Goal: Download file/media

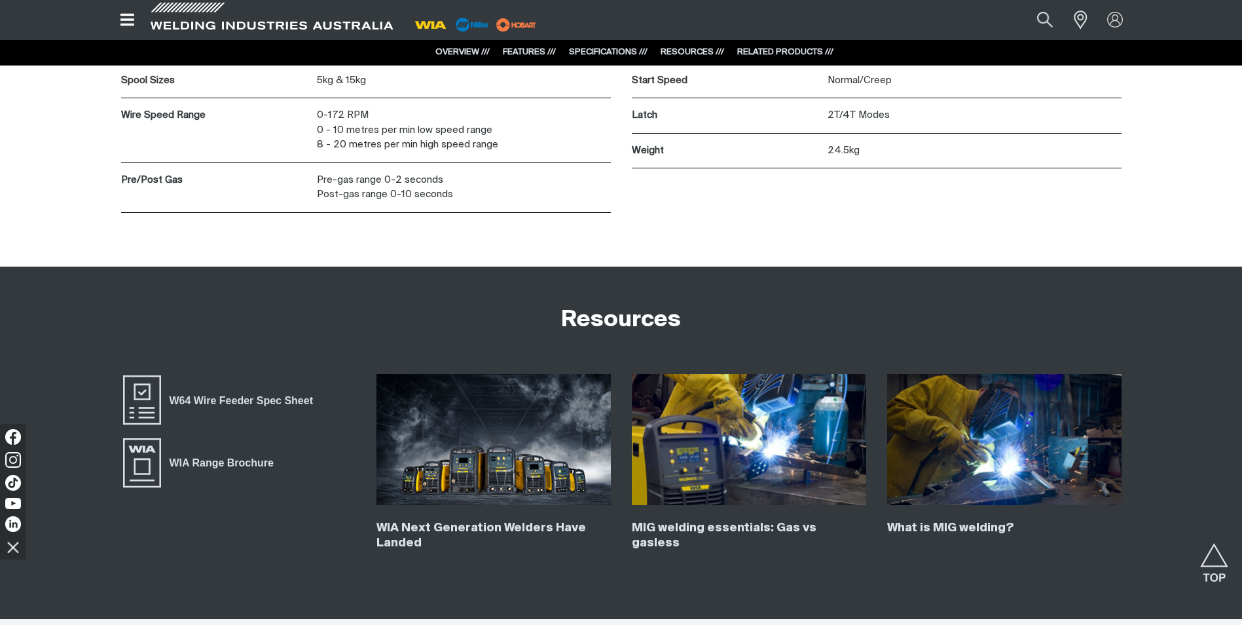
scroll to position [3012, 0]
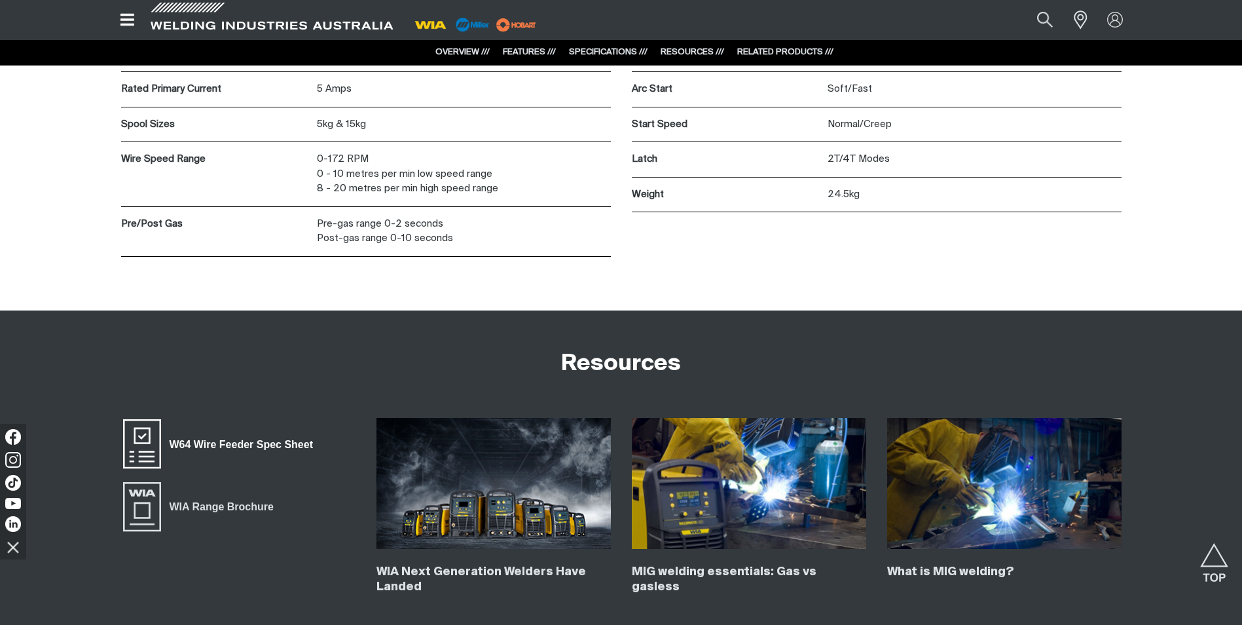
click at [271, 445] on span "W64 Wire Feeder Spec Sheet" at bounding box center [241, 444] width 160 height 17
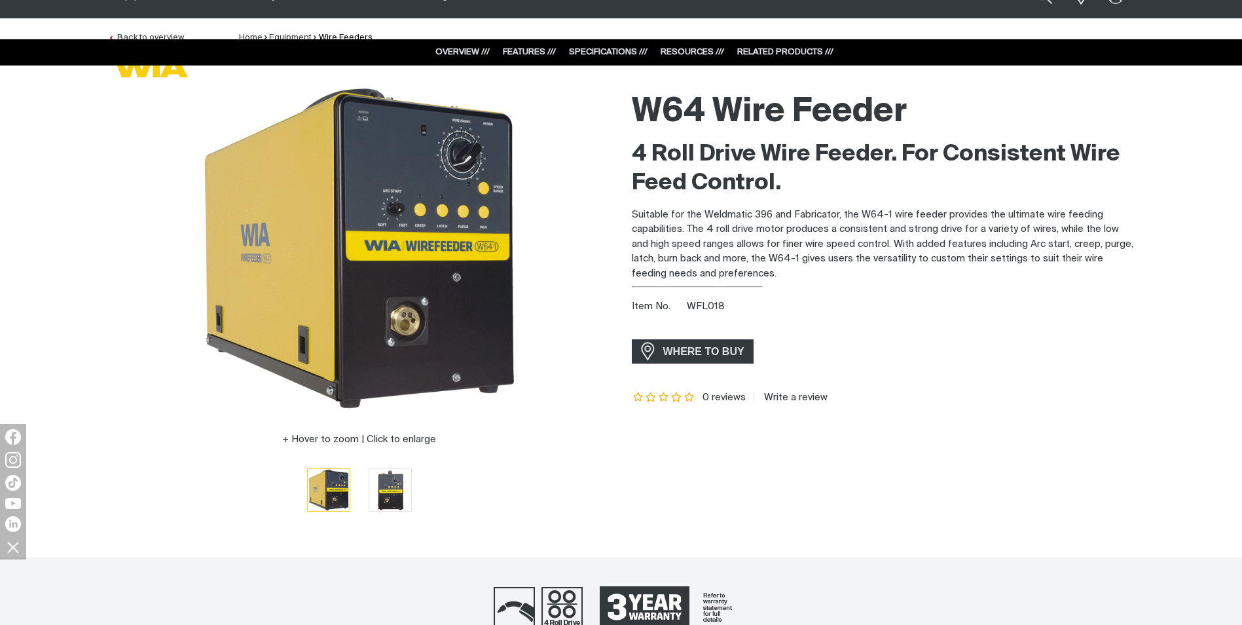
scroll to position [0, 0]
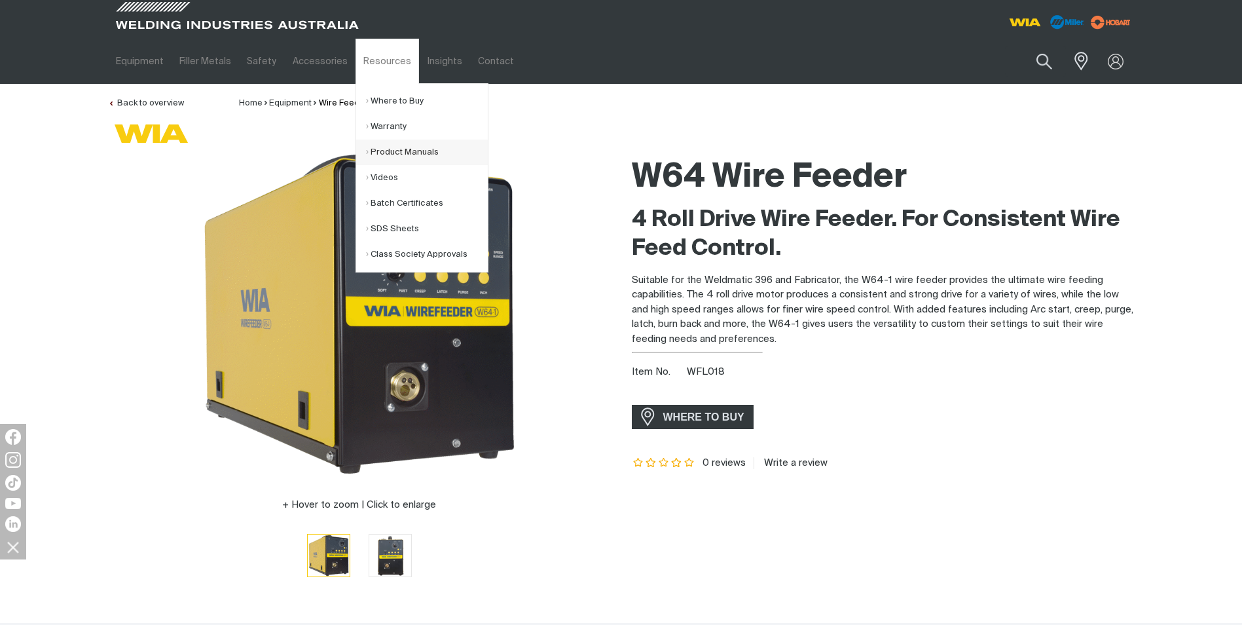
click at [395, 151] on link "Product Manuals" at bounding box center [427, 152] width 122 height 26
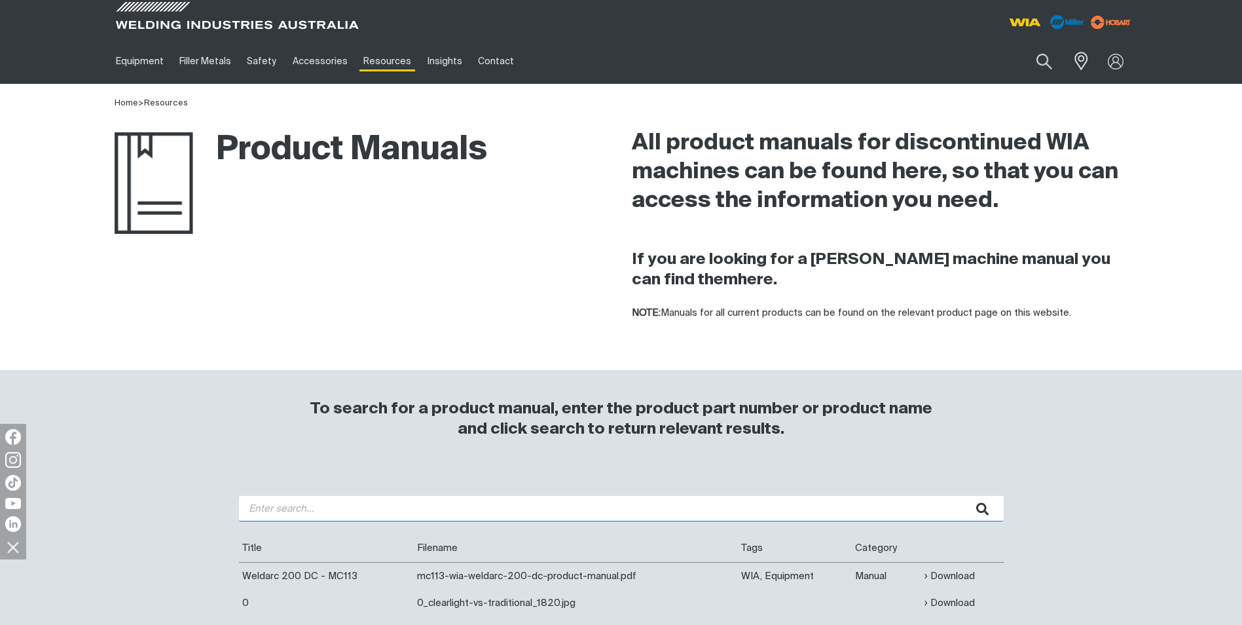
click at [521, 514] on input "search" at bounding box center [621, 509] width 765 height 26
type input "w64"
click at [962, 496] on button "submit" at bounding box center [982, 509] width 41 height 26
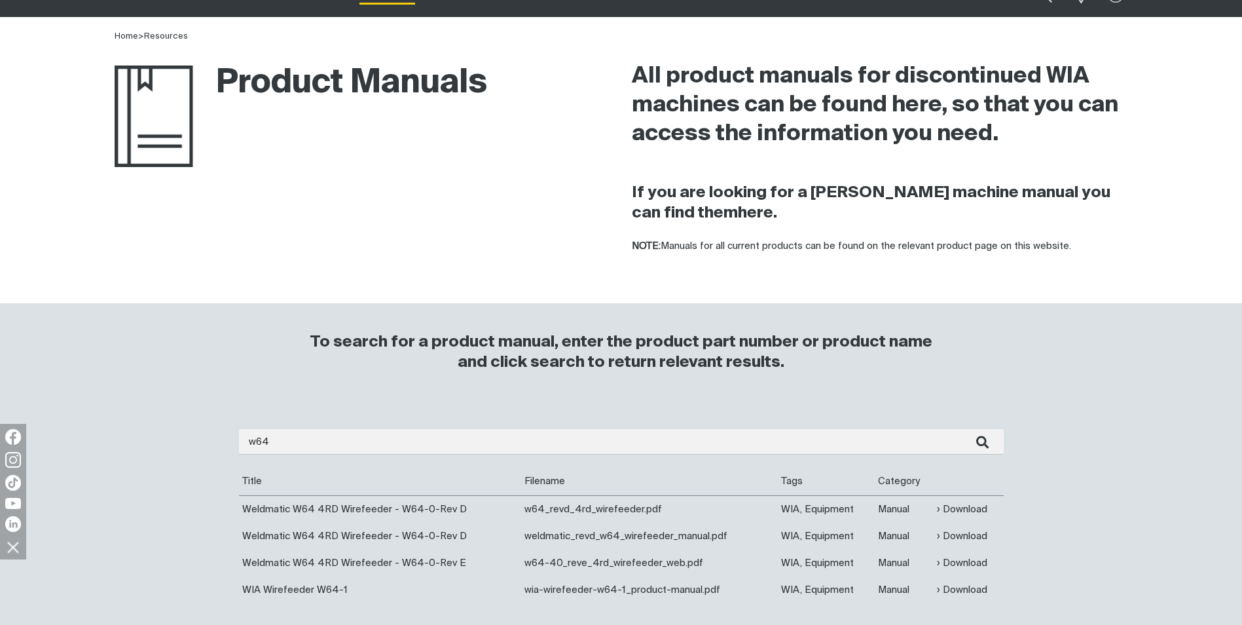
scroll to position [131, 0]
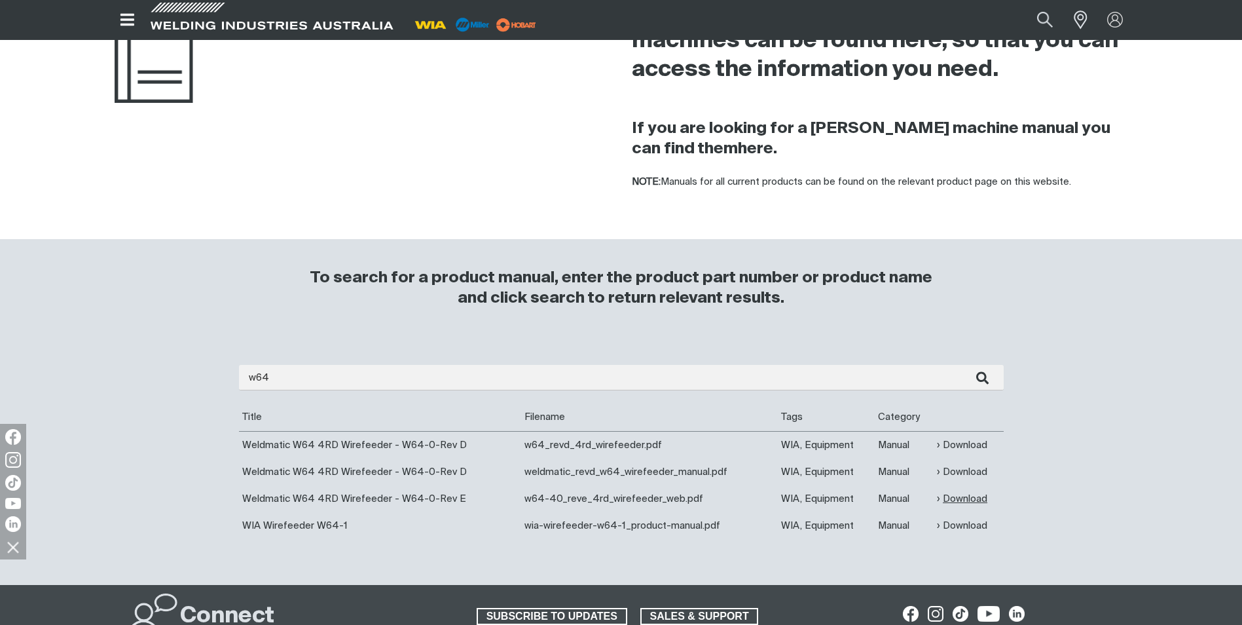
click at [968, 498] on link "Download" at bounding box center [962, 498] width 50 height 15
